Goal: Task Accomplishment & Management: Manage account settings

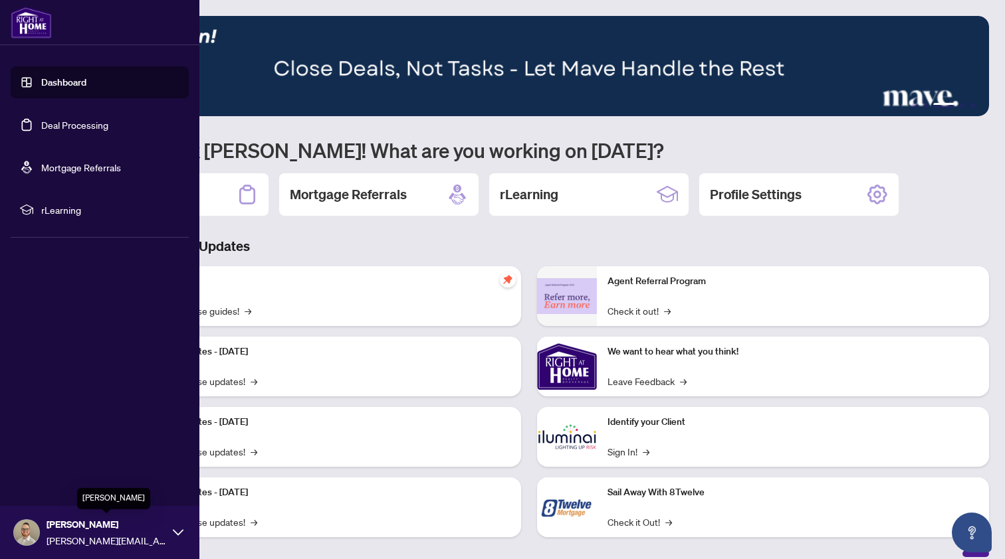
click at [115, 532] on span "[PERSON_NAME]" at bounding box center [107, 525] width 120 height 15
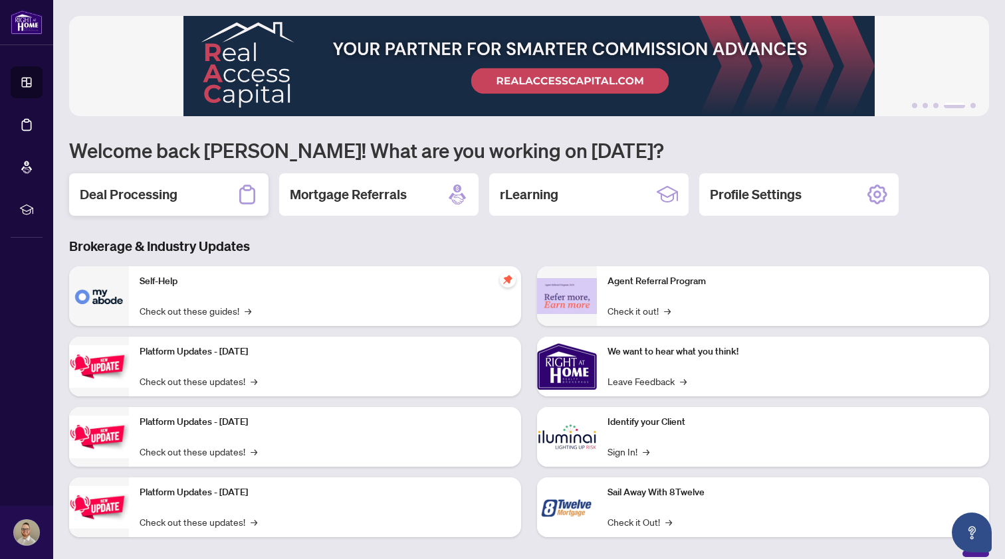
click at [159, 195] on h2 "Deal Processing" at bounding box center [129, 194] width 98 height 19
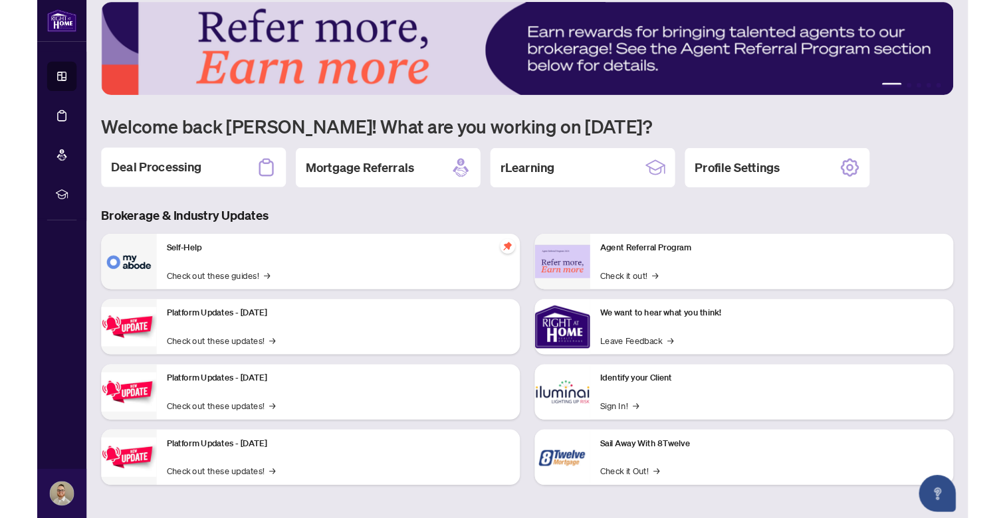
scroll to position [14, 0]
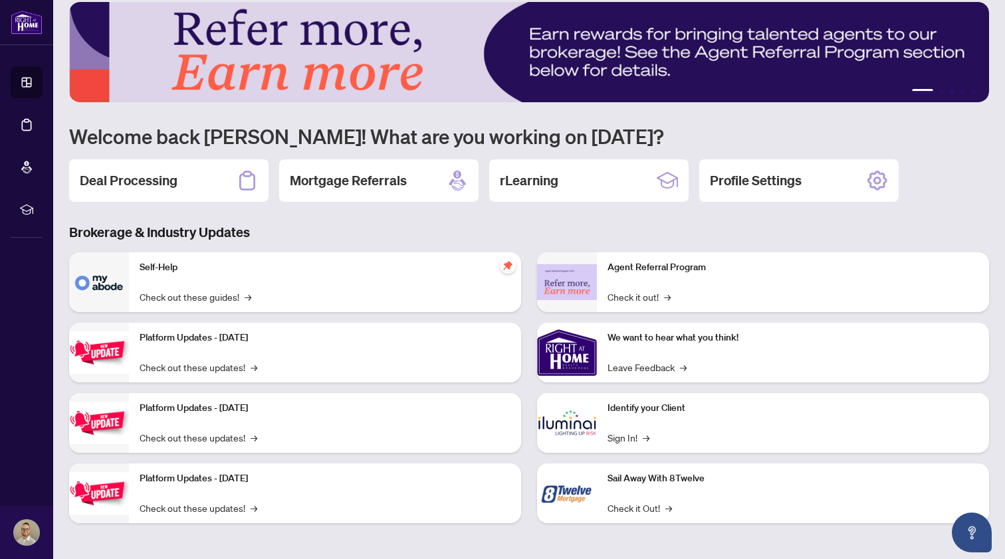
click at [616, 409] on p "Identify your Client" at bounding box center [792, 408] width 371 height 15
click at [622, 440] on link "Sign In! →" at bounding box center [628, 438] width 42 height 15
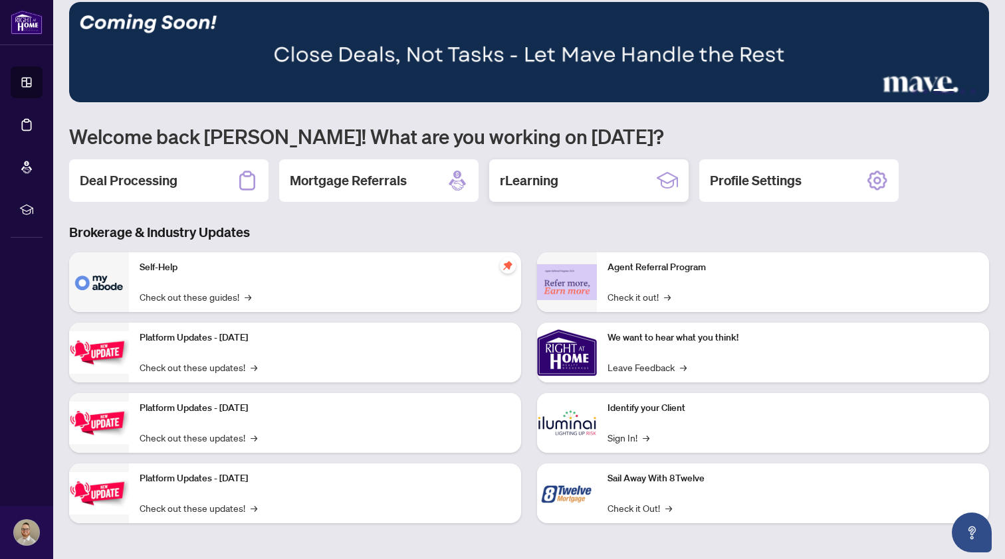
click at [546, 179] on h2 "rLearning" at bounding box center [529, 180] width 58 height 19
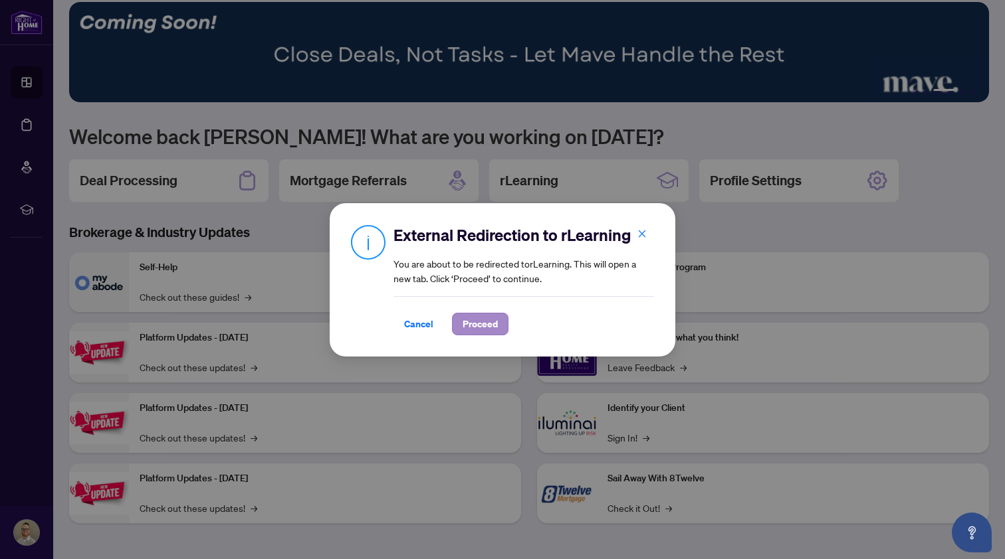
click at [482, 324] on span "Proceed" at bounding box center [479, 324] width 35 height 21
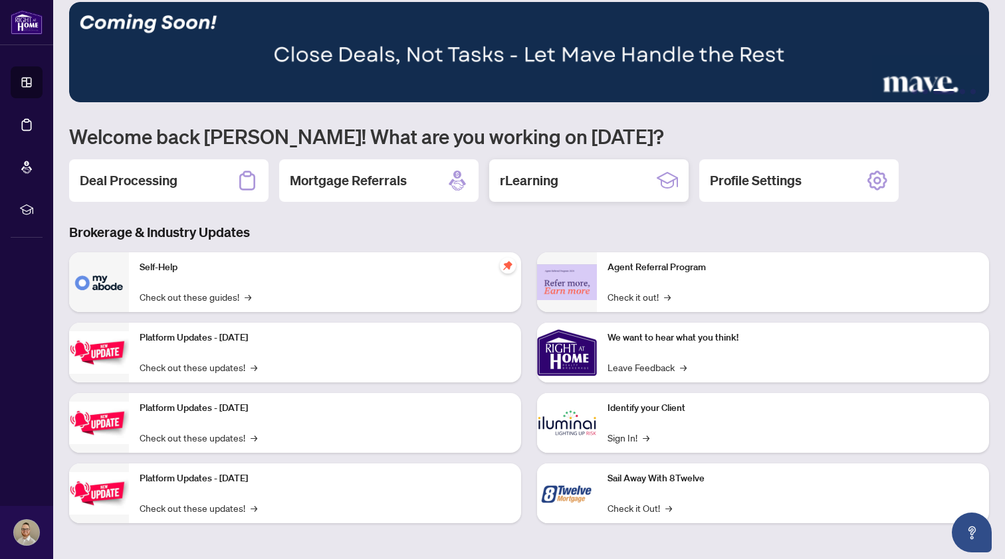
click at [545, 176] on h2 "rLearning" at bounding box center [529, 180] width 58 height 19
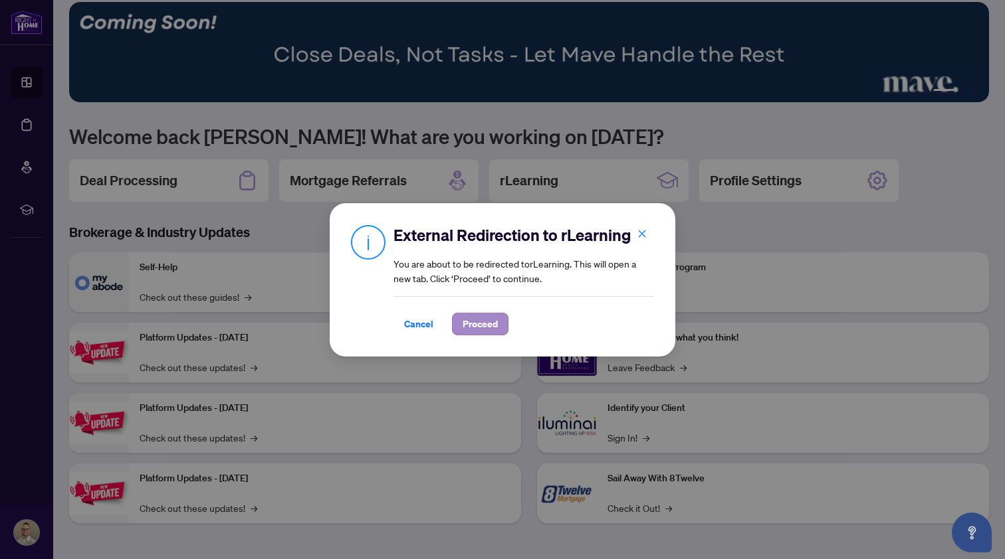
click at [488, 331] on span "Proceed" at bounding box center [479, 324] width 35 height 21
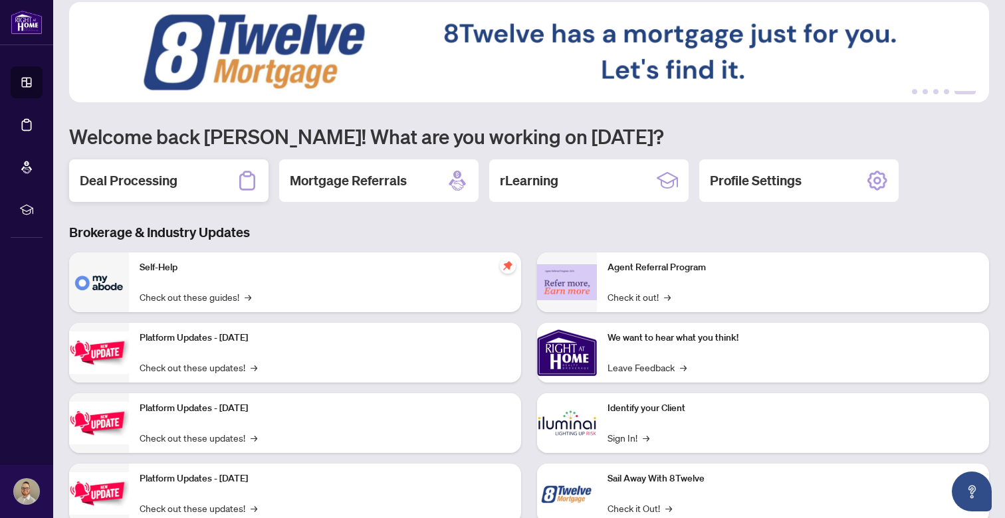
click at [146, 188] on h2 "Deal Processing" at bounding box center [129, 180] width 98 height 19
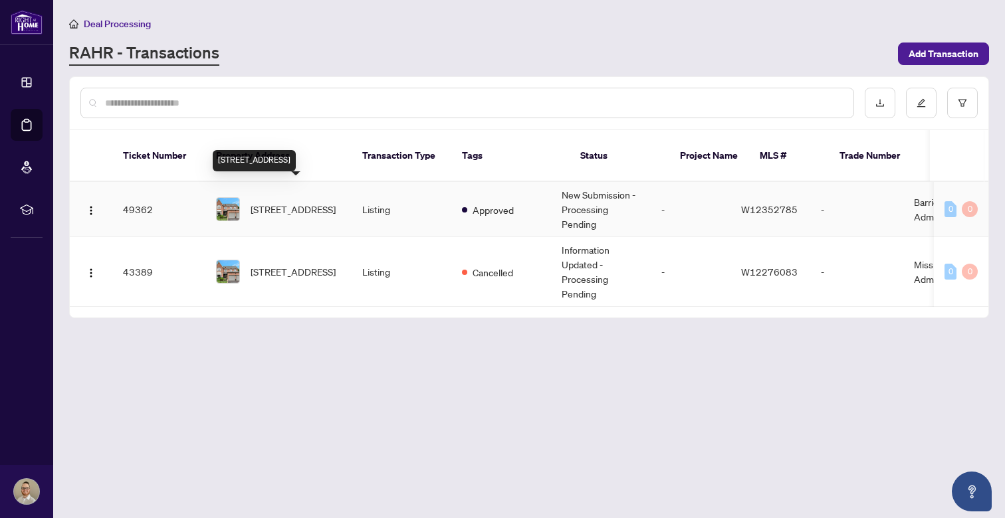
click at [294, 202] on span "[STREET_ADDRESS]" at bounding box center [292, 209] width 85 height 15
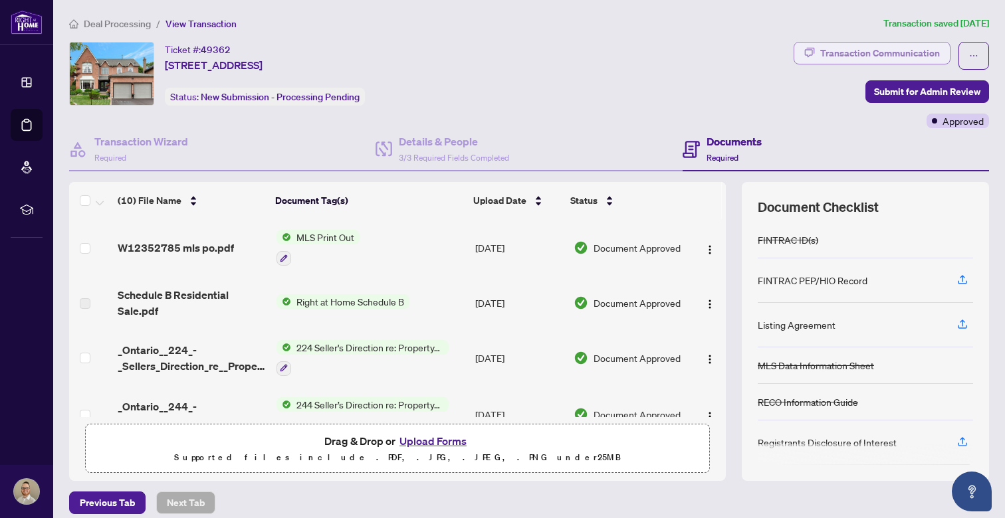
click at [918, 55] on div "Transaction Communication" at bounding box center [880, 53] width 120 height 21
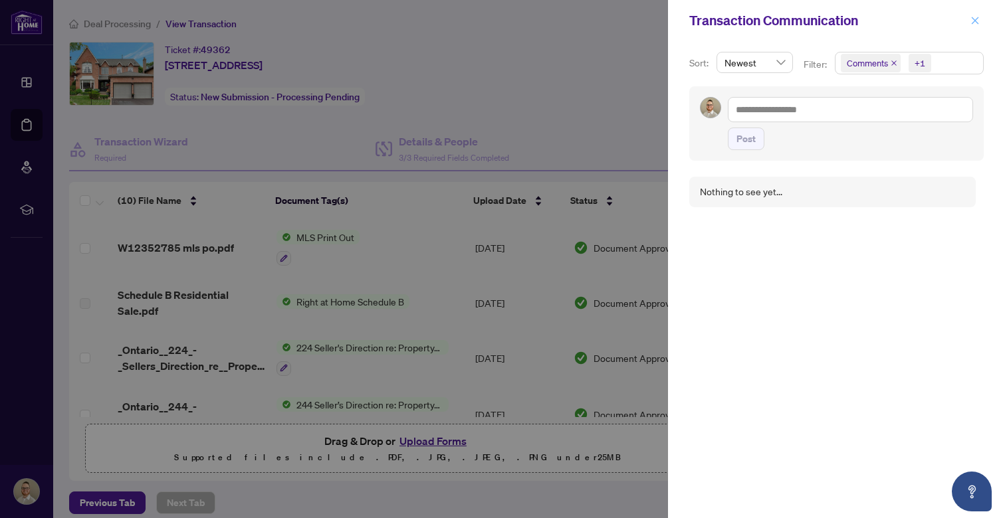
click at [975, 23] on icon "close" at bounding box center [974, 20] width 9 height 9
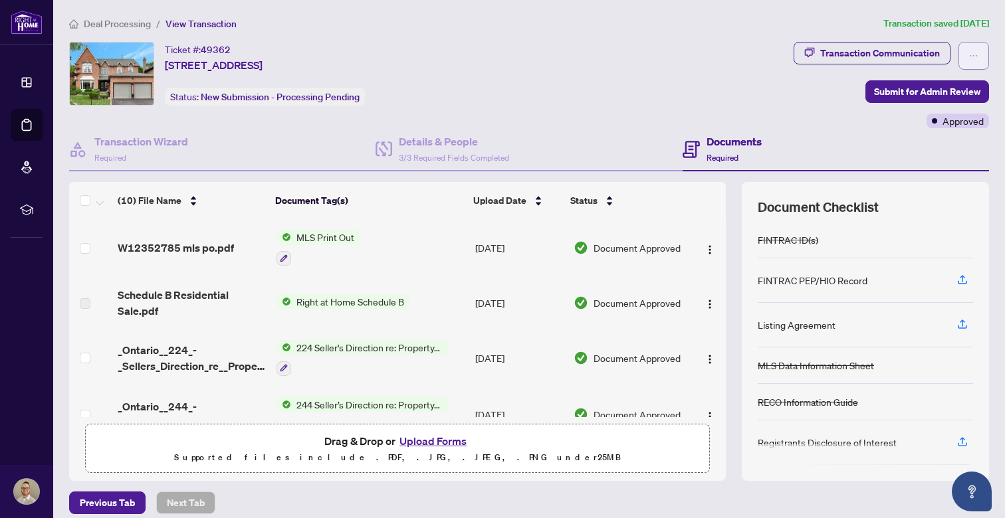
click at [971, 56] on icon "ellipsis" at bounding box center [973, 55] width 9 height 9
click at [767, 76] on div "Ticket #: 49362 [STREET_ADDRESS] Status: New Submission - Processing Pending" at bounding box center [428, 74] width 719 height 64
click at [864, 55] on div "Transaction Communication" at bounding box center [880, 53] width 120 height 21
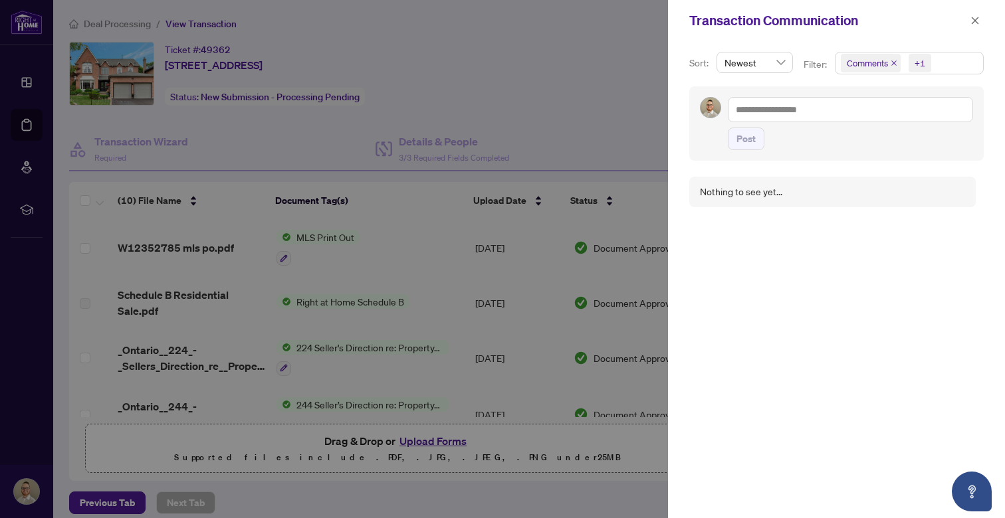
click at [893, 66] on span "Comments" at bounding box center [871, 63] width 60 height 19
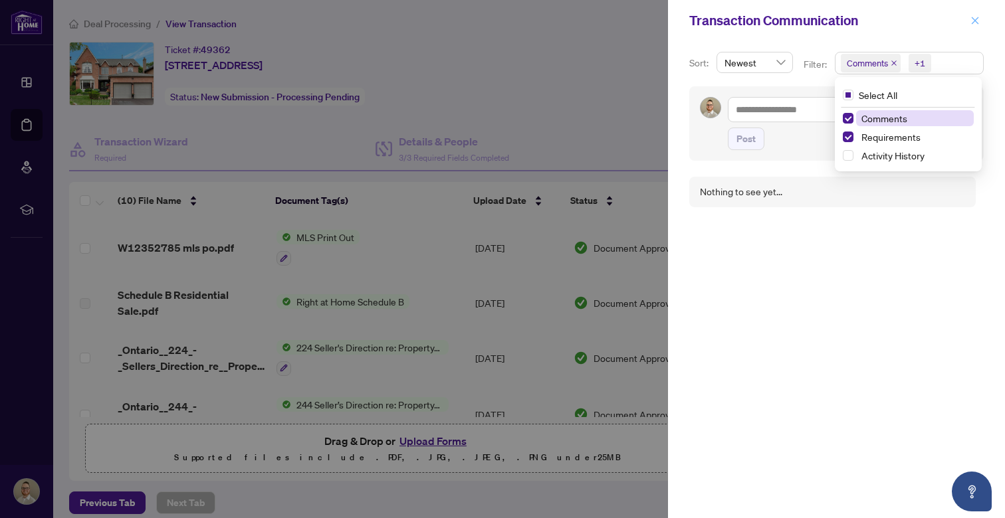
click at [977, 22] on icon "close" at bounding box center [974, 20] width 9 height 9
